Goal: Task Accomplishment & Management: Manage account settings

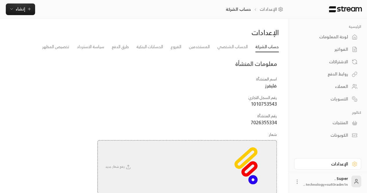
click at [271, 88] on span "فليفرز" at bounding box center [271, 85] width 12 height 8
copy span "فليفرز"
